Goal: Task Accomplishment & Management: Manage account settings

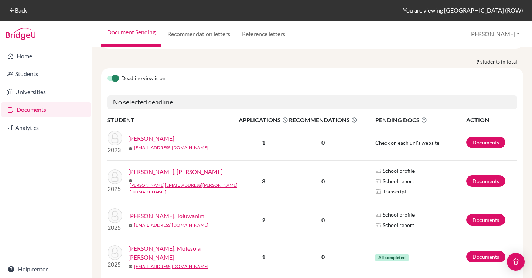
scroll to position [118, 0]
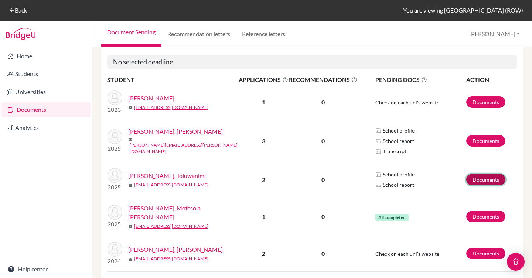
click at [483, 181] on link "Documents" at bounding box center [486, 179] width 39 height 11
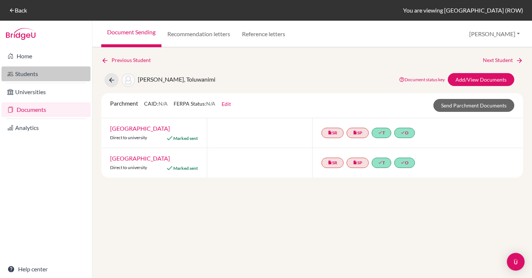
click at [24, 72] on link "Students" at bounding box center [45, 74] width 89 height 15
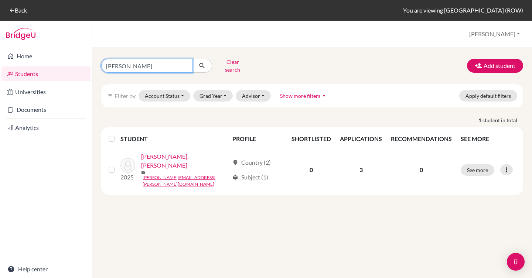
click at [131, 60] on input "Balogun" at bounding box center [147, 66] width 92 height 14
type input "tolu"
click button "submit" at bounding box center [203, 66] width 20 height 14
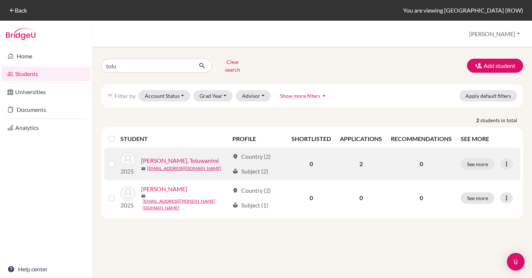
click at [176, 157] on link "[PERSON_NAME], Toluwanimi" at bounding box center [180, 160] width 78 height 9
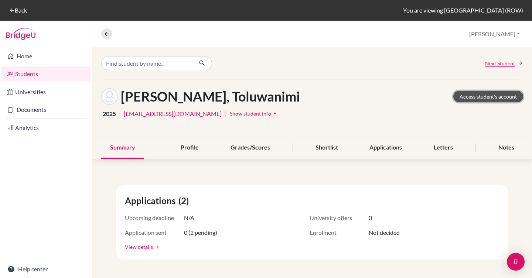
click at [467, 97] on link "Access student's account" at bounding box center [489, 96] width 70 height 11
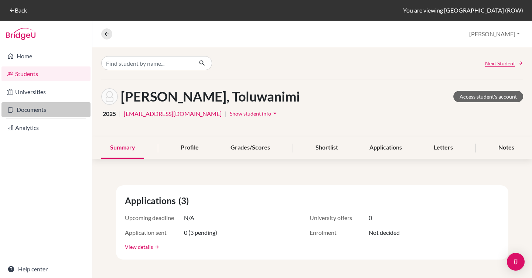
click at [45, 110] on link "Documents" at bounding box center [45, 109] width 89 height 15
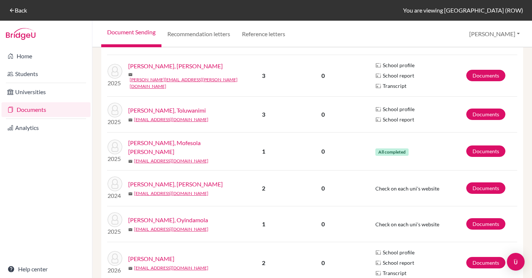
scroll to position [178, 0]
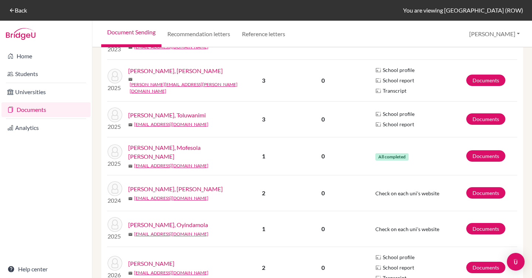
click at [165, 115] on link "[PERSON_NAME], Toluwanimi" at bounding box center [167, 115] width 78 height 9
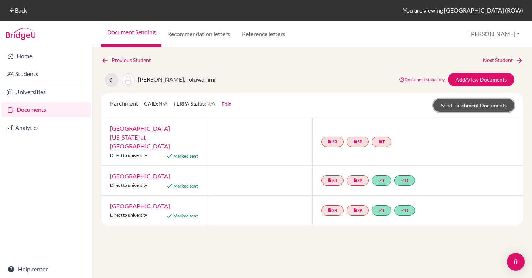
click at [458, 106] on link "Send Parchment Documents" at bounding box center [474, 105] width 81 height 13
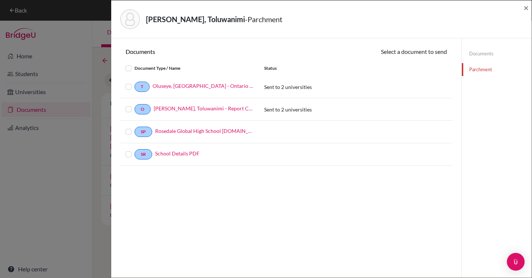
click at [135, 82] on label at bounding box center [135, 82] width 0 height 0
click at [0, 0] on input "checkbox" at bounding box center [0, 0] width 0 height 0
click at [135, 83] on label at bounding box center [135, 83] width 0 height 0
click at [0, 0] on input "checkbox" at bounding box center [0, 0] width 0 height 0
click at [484, 57] on link "Documents" at bounding box center [497, 53] width 70 height 13
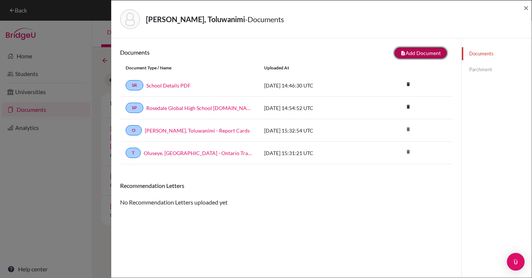
click at [403, 54] on button "note_add Add Document" at bounding box center [421, 52] width 53 height 11
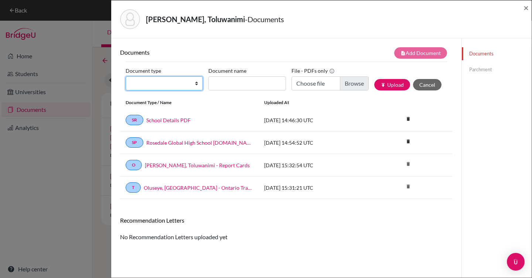
click at [189, 86] on select "Change explanation for Common App reports Counselor recommendation Fee waiver I…" at bounding box center [164, 84] width 77 height 14
select select "2"
click at [126, 77] on select "Change explanation for Common App reports Counselor recommendation Fee waiver I…" at bounding box center [164, 84] width 77 height 14
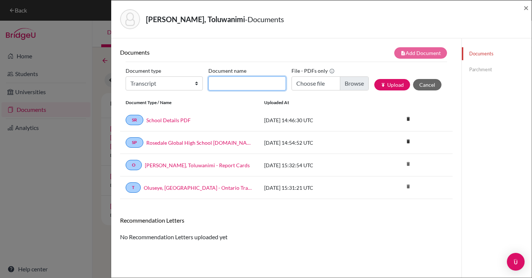
click at [233, 88] on input "Document name" at bounding box center [247, 84] width 77 height 14
type input "OSSD & Final Ontario Transcript"
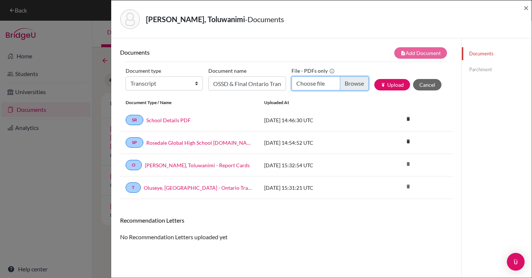
click at [352, 82] on input "Choose file" at bounding box center [330, 84] width 77 height 14
type input "C:\fakepath\Oluseye, Toluwanimi - OSSD & OST.pdf"
click at [392, 86] on button "publish Upload" at bounding box center [393, 84] width 36 height 11
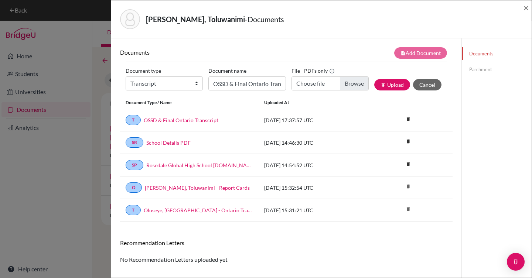
click at [475, 73] on link "Parchment" at bounding box center [497, 69] width 70 height 13
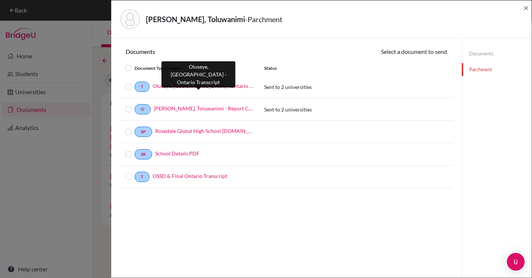
click at [229, 85] on link "Oluseye, Toluwanimi - Ontario Transcript" at bounding box center [203, 86] width 101 height 8
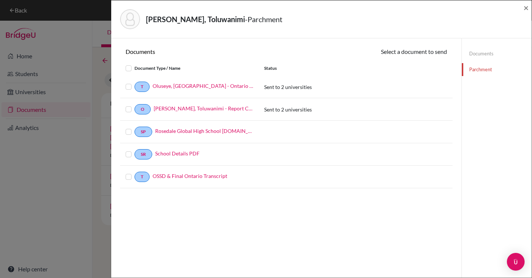
click at [193, 180] on div "OSSD & Final Ontario Transcript" at bounding box center [202, 177] width 104 height 10
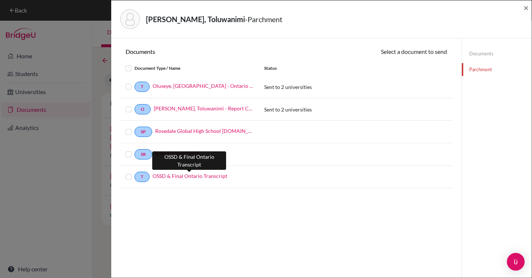
click at [191, 178] on link "OSSD & Final Ontario Transcript" at bounding box center [190, 176] width 75 height 8
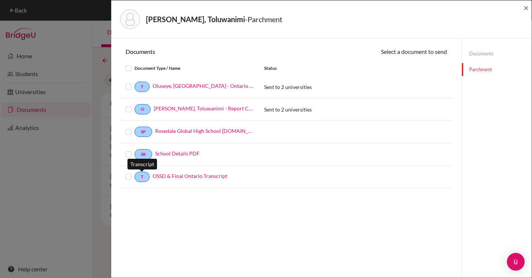
click at [135, 173] on label at bounding box center [135, 173] width 0 height 0
click at [0, 0] on input "checkbox" at bounding box center [0, 0] width 0 height 0
click at [413, 54] on icon at bounding box center [416, 53] width 6 height 6
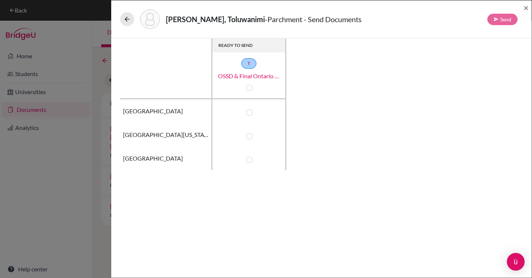
click at [251, 134] on label at bounding box center [250, 136] width 6 height 6
click at [251, 134] on input "checkbox" at bounding box center [248, 135] width 6 height 7
checkbox input "true"
click at [499, 18] on button "Send" at bounding box center [503, 19] width 30 height 11
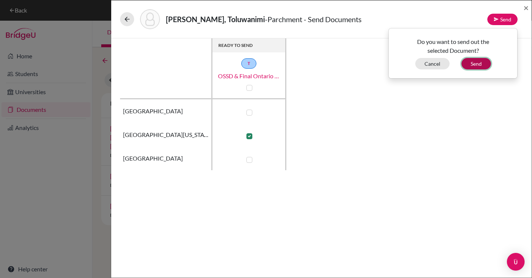
click at [479, 62] on button "Send" at bounding box center [477, 63] width 30 height 11
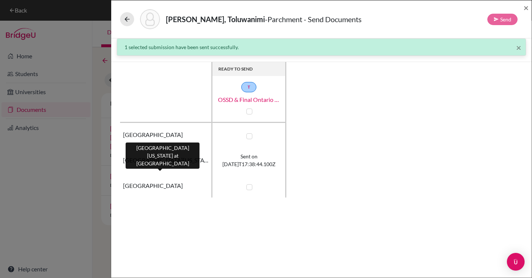
click at [188, 161] on span "University of Texas at Dallas" at bounding box center [165, 160] width 85 height 9
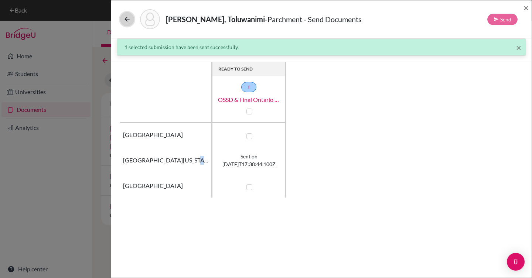
click at [129, 24] on button at bounding box center [127, 19] width 14 height 14
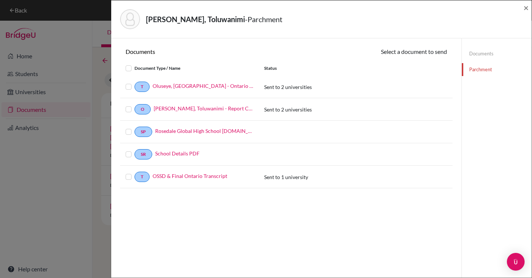
click at [129, 24] on img at bounding box center [130, 19] width 20 height 20
click at [526, 9] on span "×" at bounding box center [526, 7] width 5 height 11
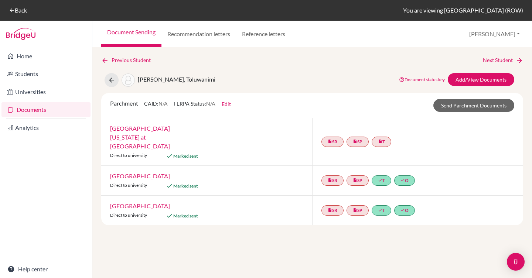
click at [329, 229] on div "Previous Student Next Student Oluseye, Toluwanimi Document status key TR Requir…" at bounding box center [312, 162] width 440 height 231
click at [468, 106] on link "Send Parchment Documents" at bounding box center [474, 105] width 81 height 13
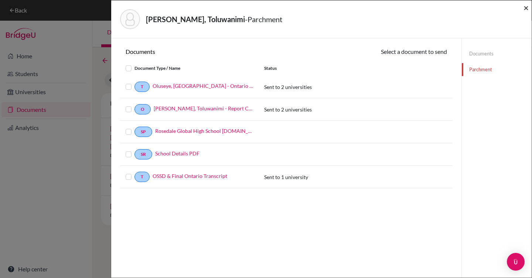
click at [524, 6] on span "×" at bounding box center [526, 7] width 5 height 11
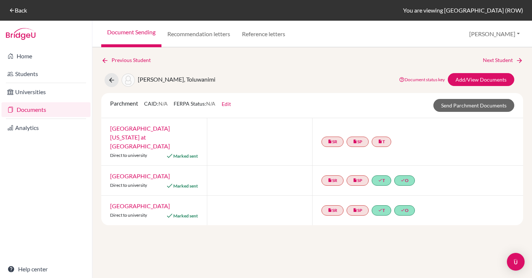
click at [406, 126] on div "insert_drive_file SR insert_drive_file SP insert_drive_file T" at bounding box center [417, 141] width 211 height 47
click at [385, 137] on link "insert_drive_file T" at bounding box center [382, 142] width 20 height 10
click at [279, 131] on div at bounding box center [260, 141] width 106 height 47
click at [458, 111] on link "Send Parchment Documents" at bounding box center [474, 105] width 81 height 13
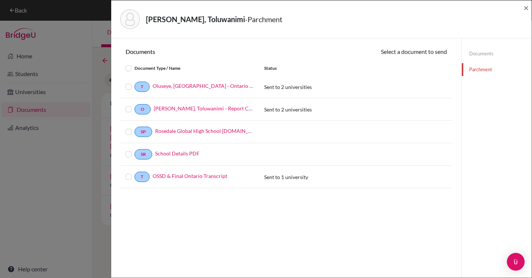
click at [135, 173] on label at bounding box center [135, 173] width 0 height 0
click at [0, 0] on input "checkbox" at bounding box center [0, 0] width 0 height 0
click at [135, 173] on label at bounding box center [135, 173] width 0 height 0
click at [0, 0] on input "checkbox" at bounding box center [0, 0] width 0 height 0
click at [481, 56] on link "Documents" at bounding box center [497, 53] width 70 height 13
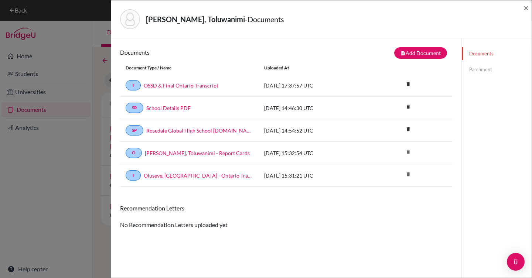
click at [478, 72] on link "Parchment" at bounding box center [497, 69] width 70 height 13
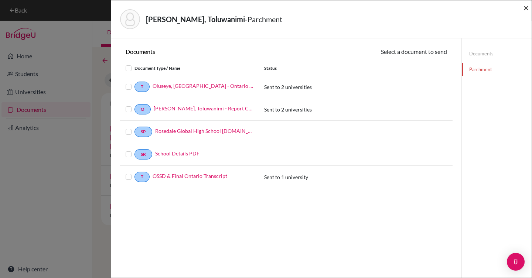
click at [527, 11] on span "×" at bounding box center [526, 7] width 5 height 11
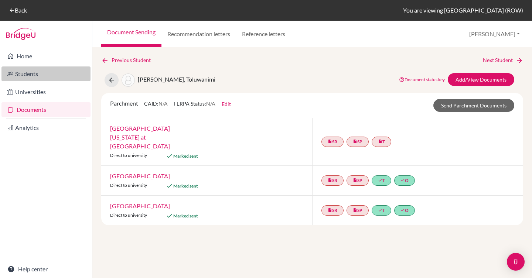
click at [40, 74] on link "Students" at bounding box center [45, 74] width 89 height 15
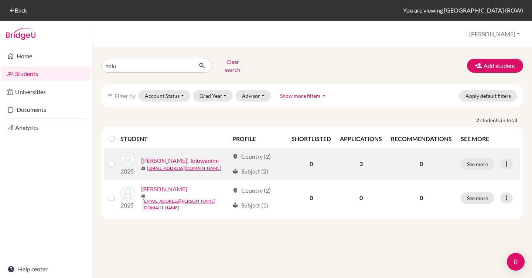
click at [182, 156] on link "[PERSON_NAME], Toluwanimi" at bounding box center [180, 160] width 78 height 9
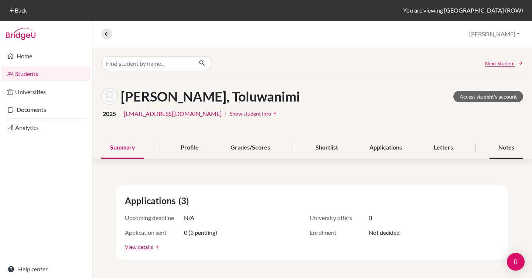
click at [490, 140] on div "Notes" at bounding box center [507, 148] width 34 height 22
click at [497, 145] on div "Notes" at bounding box center [507, 148] width 34 height 22
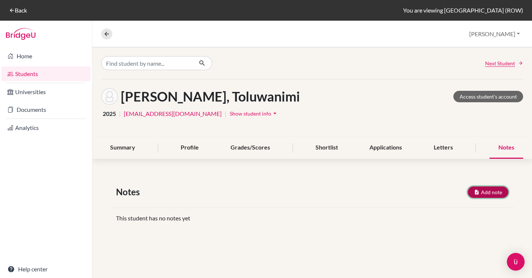
click at [482, 196] on button "Add note" at bounding box center [488, 192] width 41 height 11
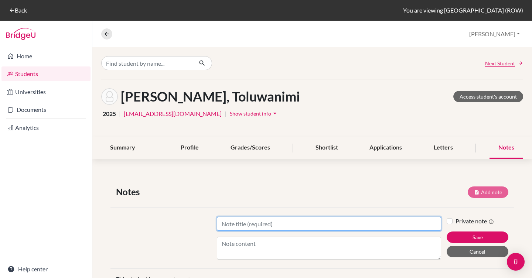
click at [278, 225] on input "Title" at bounding box center [329, 224] width 224 height 14
type input "OSSD & Final Transcript"
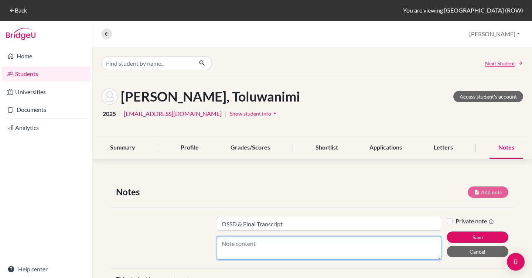
click at [293, 247] on textarea "Content" at bounding box center [329, 248] width 224 height 23
click at [259, 244] on textarea "Sent to Univeristy of Texas at Dallas on August" at bounding box center [329, 248] width 224 height 23
click at [361, 247] on textarea "Sent to University of Texas at Dallas on August" at bounding box center [329, 248] width 224 height 23
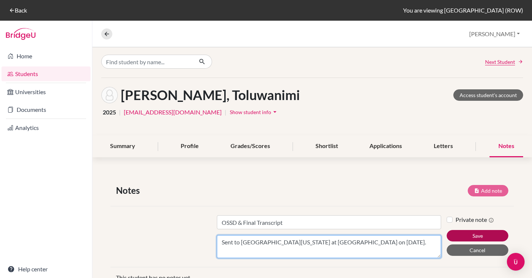
type textarea "Sent to University of Texas at Dallas on August 19, 2025."
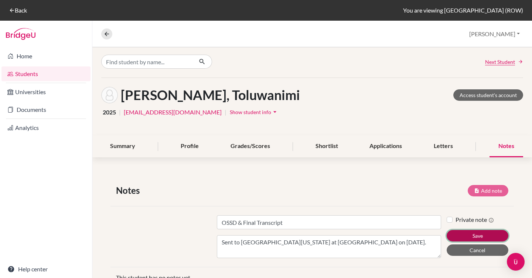
click at [461, 233] on button "Save" at bounding box center [478, 235] width 62 height 11
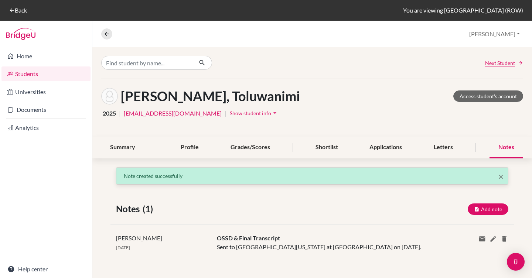
scroll to position [0, 0]
click at [54, 108] on link "Documents" at bounding box center [45, 109] width 89 height 15
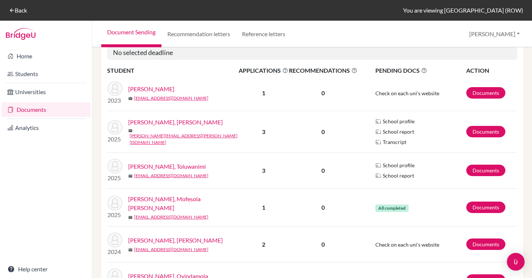
scroll to position [151, 0]
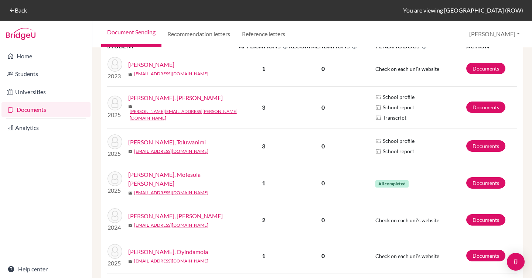
click at [172, 137] on div "2025 [PERSON_NAME], Toluwanimi mail [EMAIL_ADDRESS][DOMAIN_NAME]" at bounding box center [173, 147] width 142 height 24
click at [169, 141] on link "[PERSON_NAME], Toluwanimi" at bounding box center [167, 142] width 78 height 9
